Goal: Browse casually

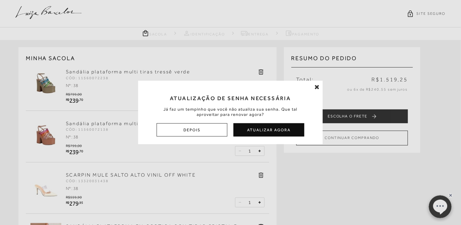
click at [319, 87] on icon at bounding box center [317, 87] width 5 height 6
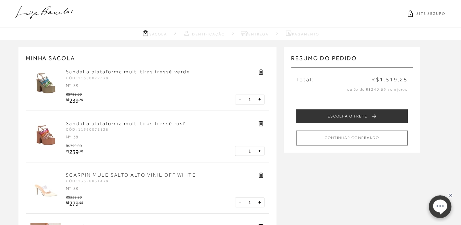
drag, startPoint x: 66, startPoint y: 11, endPoint x: 62, endPoint y: 11, distance: 3.4
click at [66, 11] on icon at bounding box center [48, 12] width 66 height 13
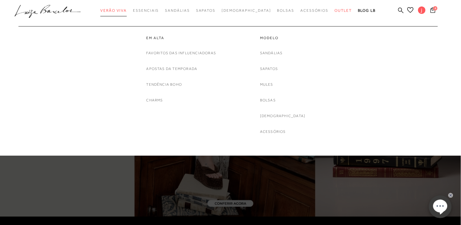
click at [116, 11] on span "Verão Viva" at bounding box center [113, 10] width 26 height 4
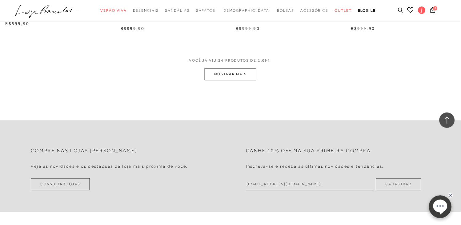
scroll to position [1231, 0]
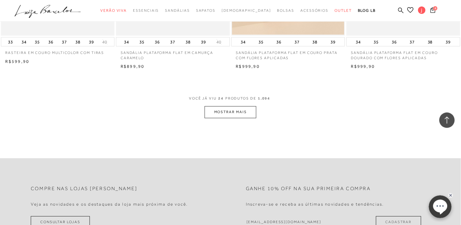
click at [245, 113] on button "MOSTRAR MAIS" at bounding box center [231, 112] width 52 height 12
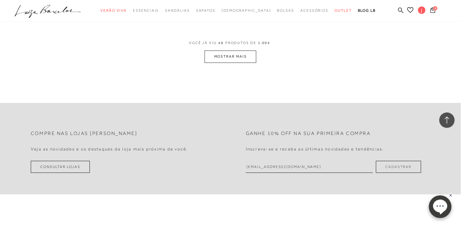
scroll to position [2565, 0]
